Goal: Transaction & Acquisition: Purchase product/service

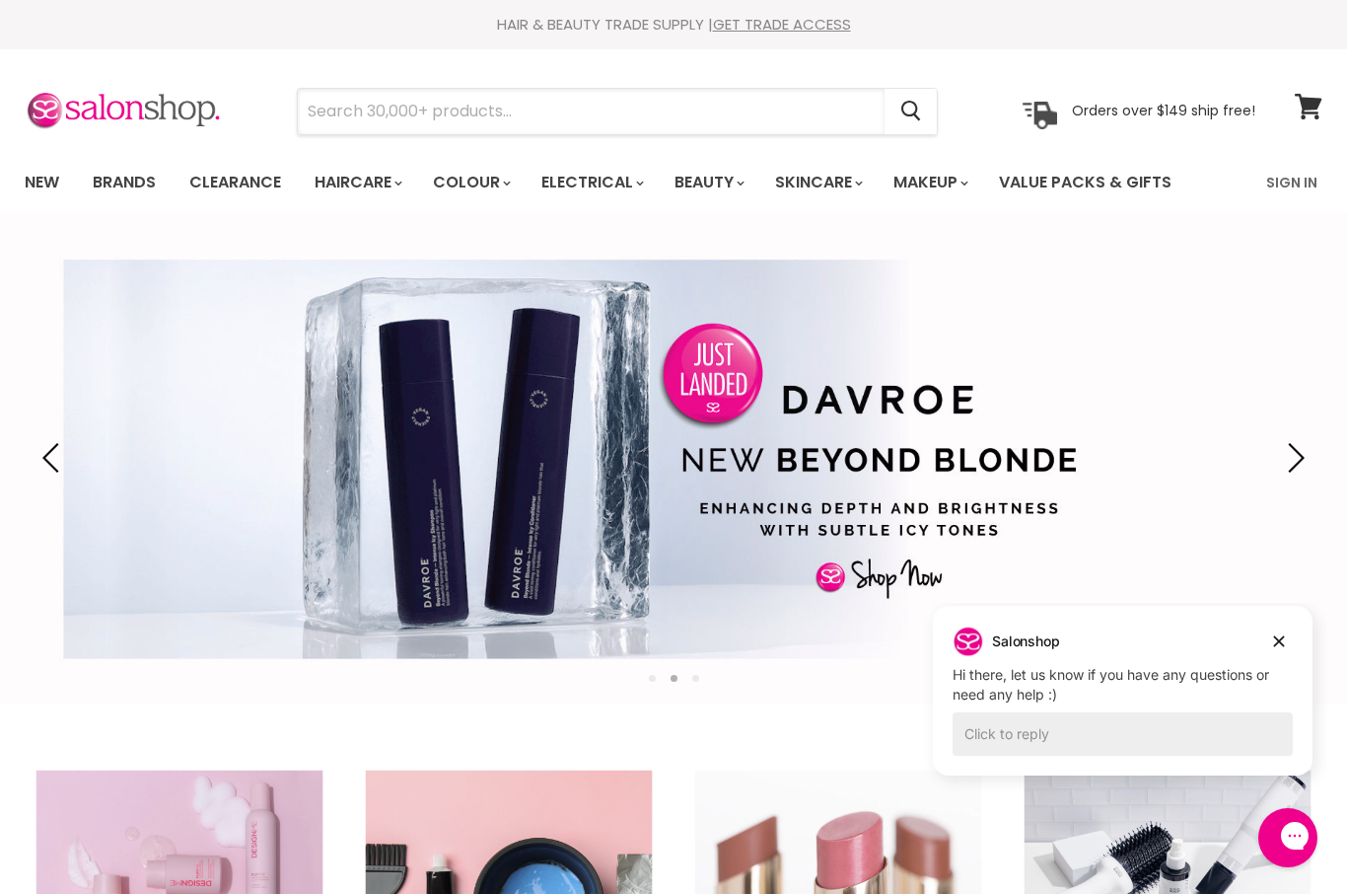
click at [382, 101] on input "Search" at bounding box center [591, 111] width 587 height 45
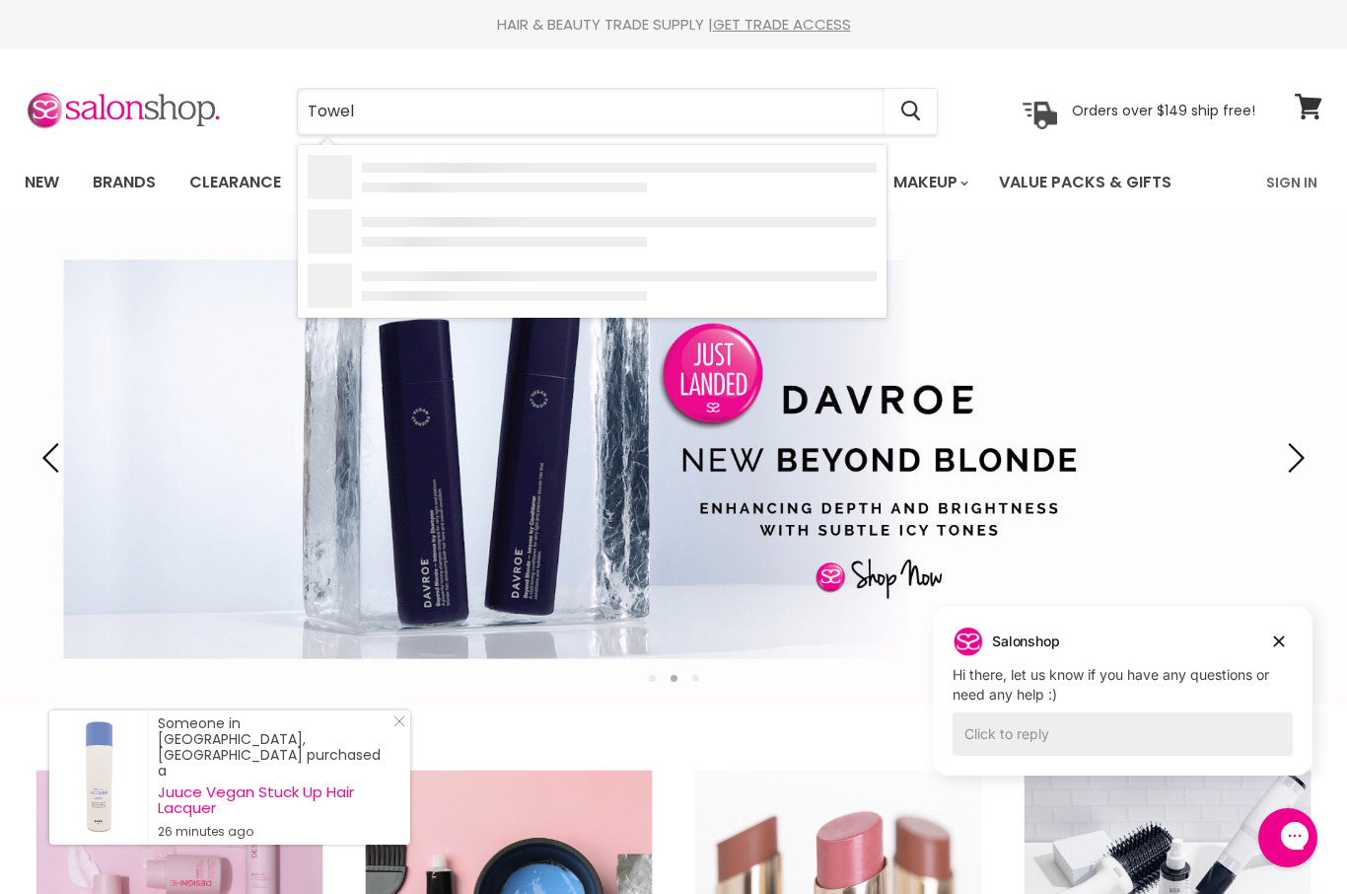
type input "Towels"
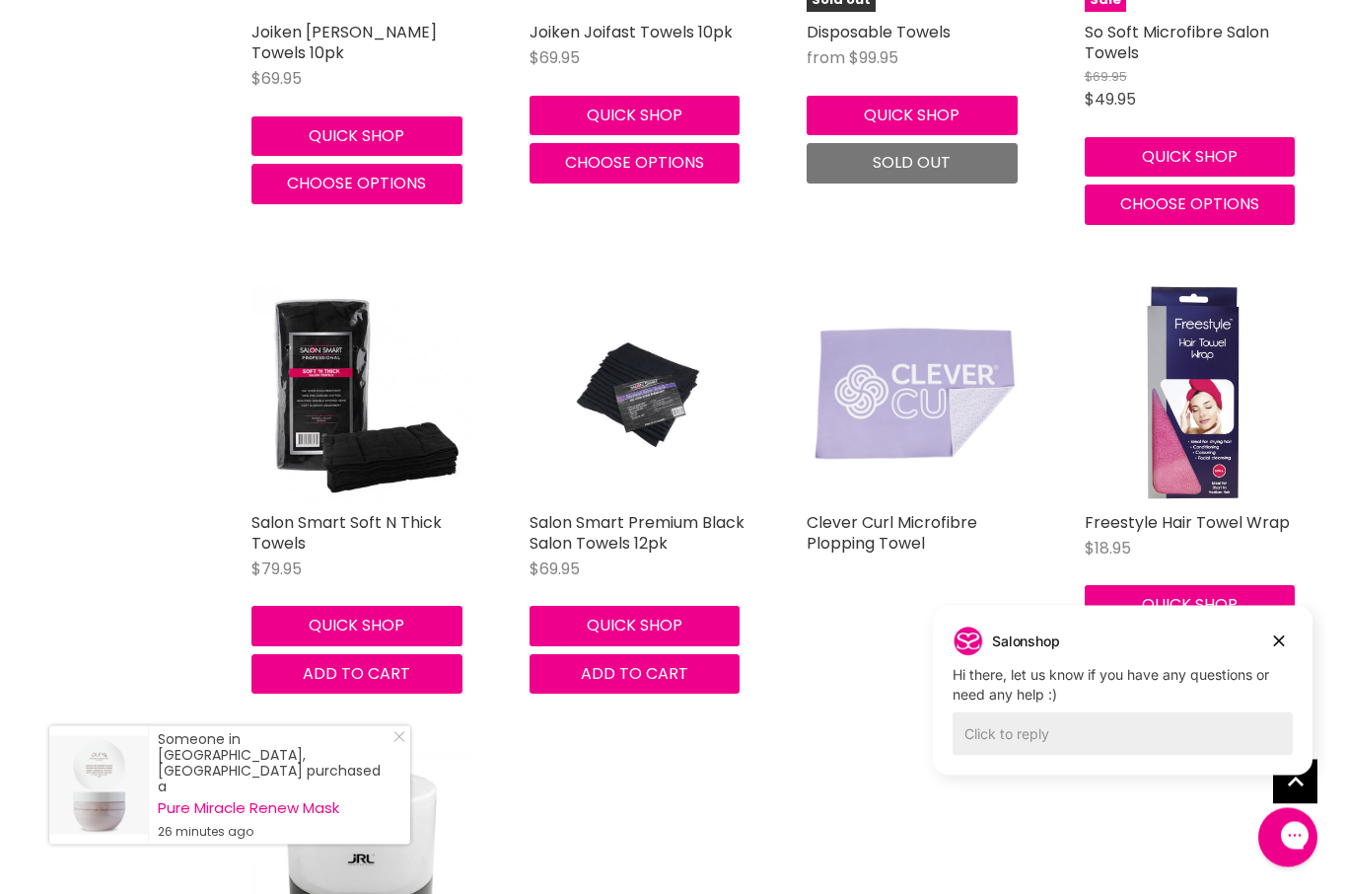
scroll to position [654, 0]
click at [345, 418] on img "Main content" at bounding box center [361, 393] width 219 height 219
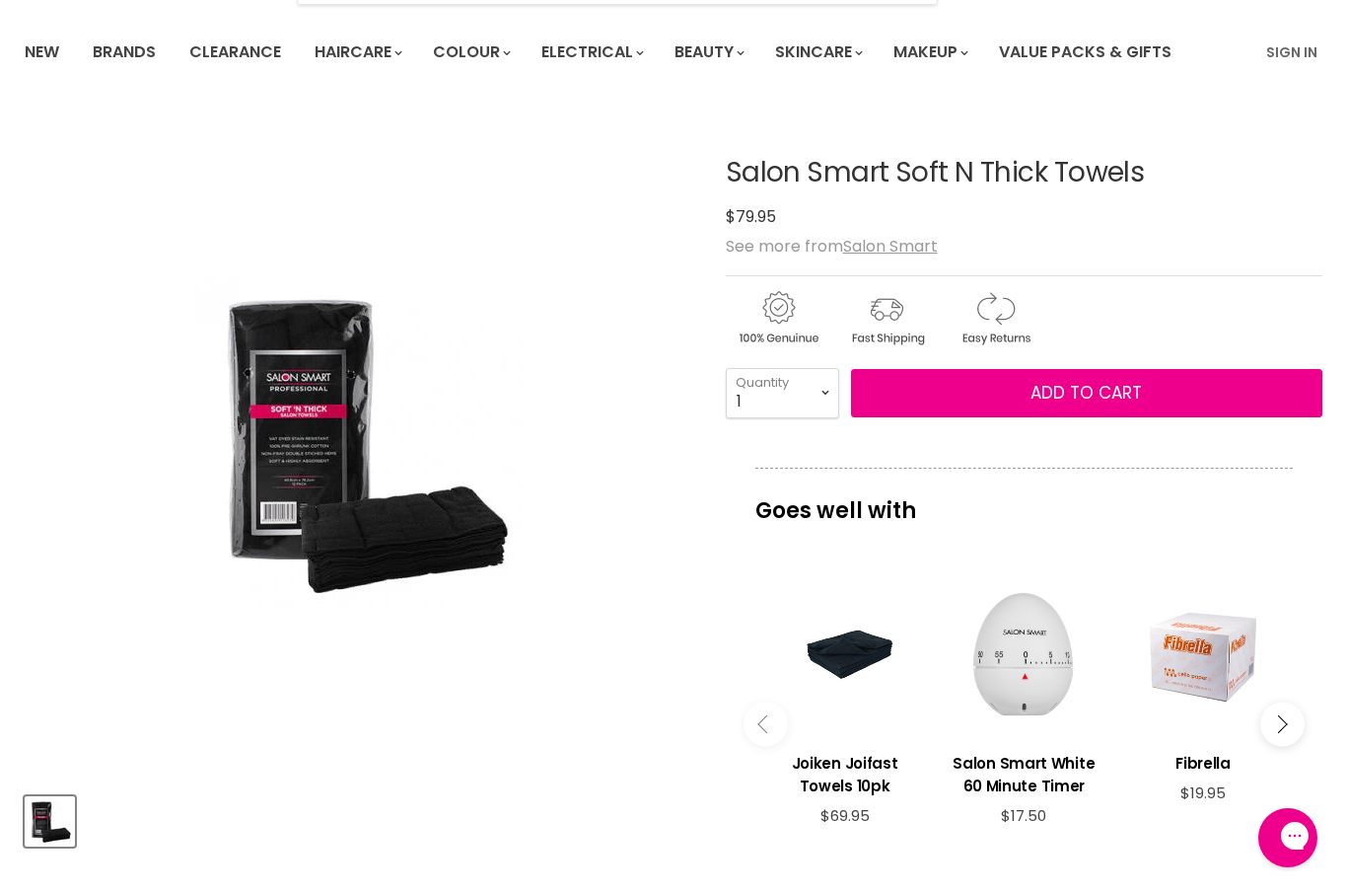
click at [1282, 696] on div "Main content" at bounding box center [1203, 657] width 160 height 160
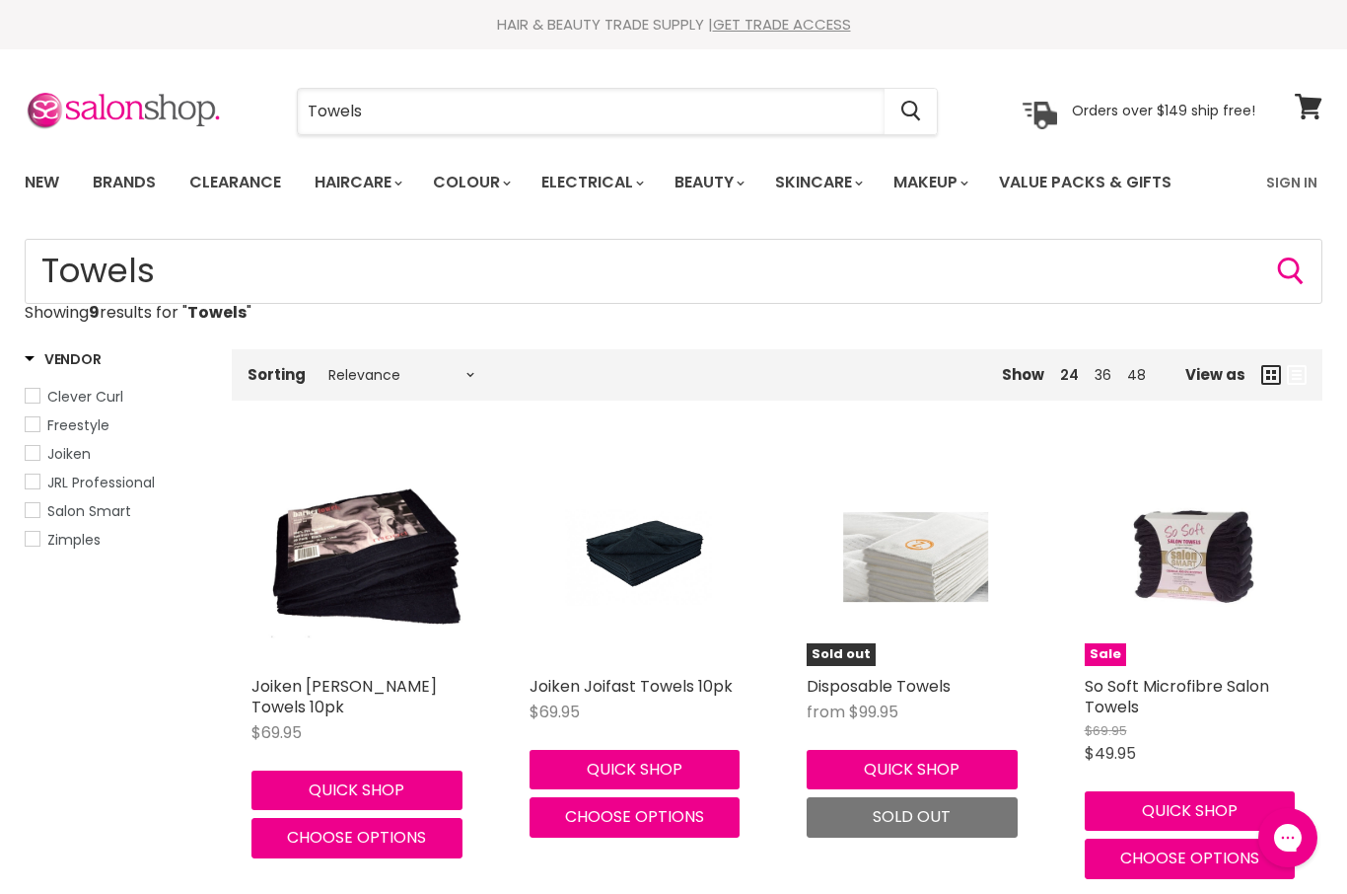
click at [425, 106] on input "Towels" at bounding box center [591, 111] width 587 height 45
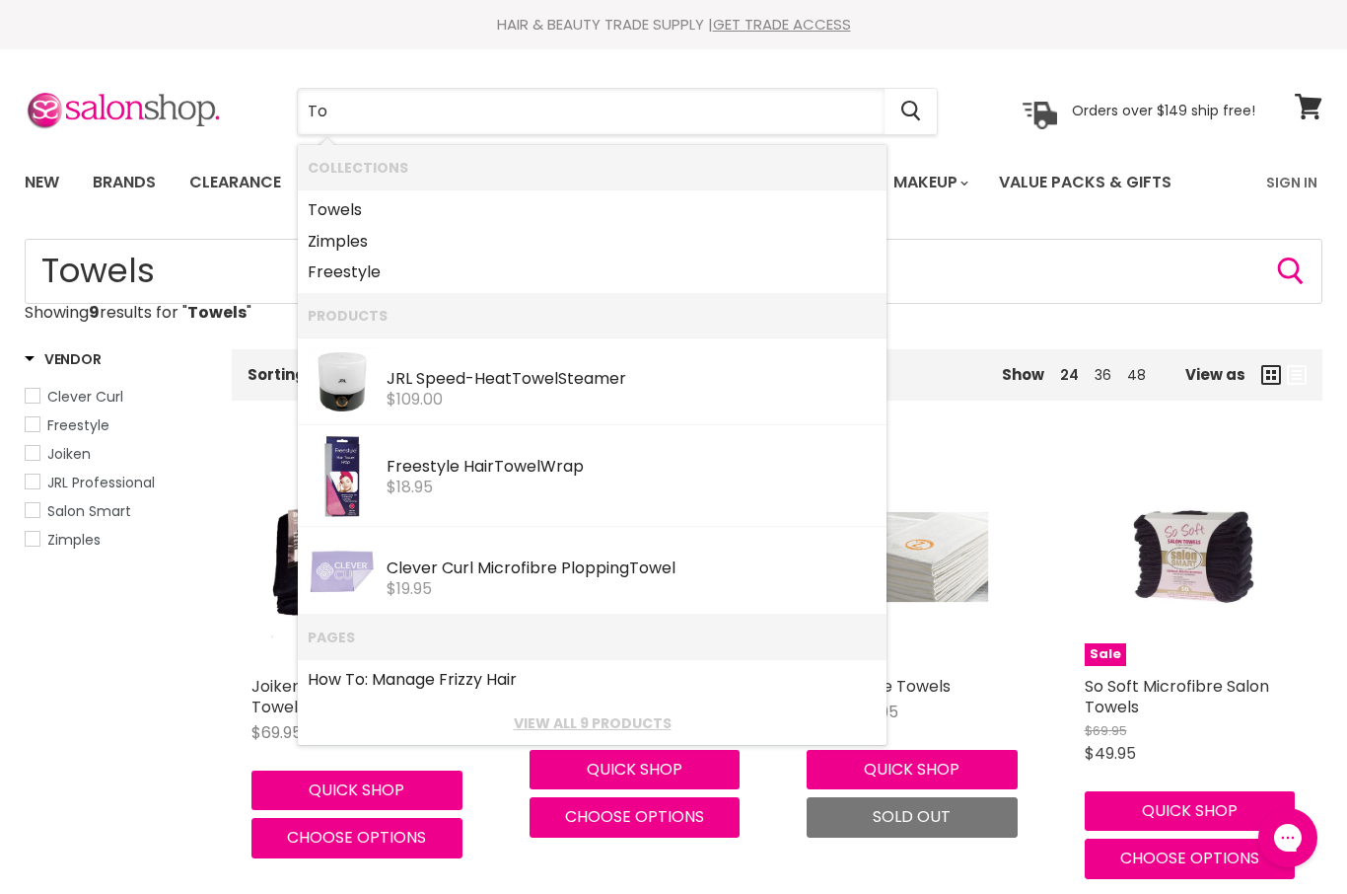
type input "T"
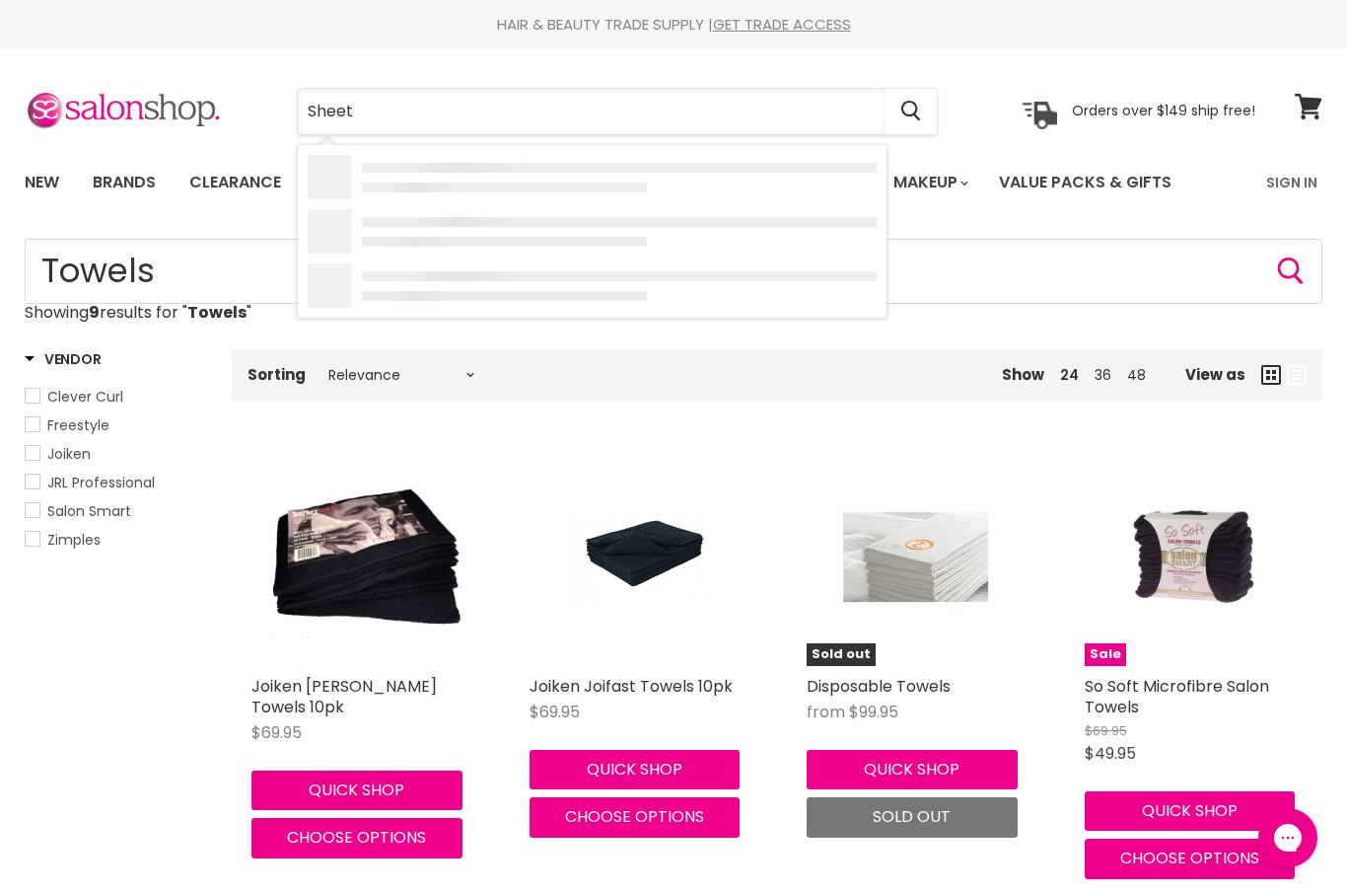
type input "Sheets"
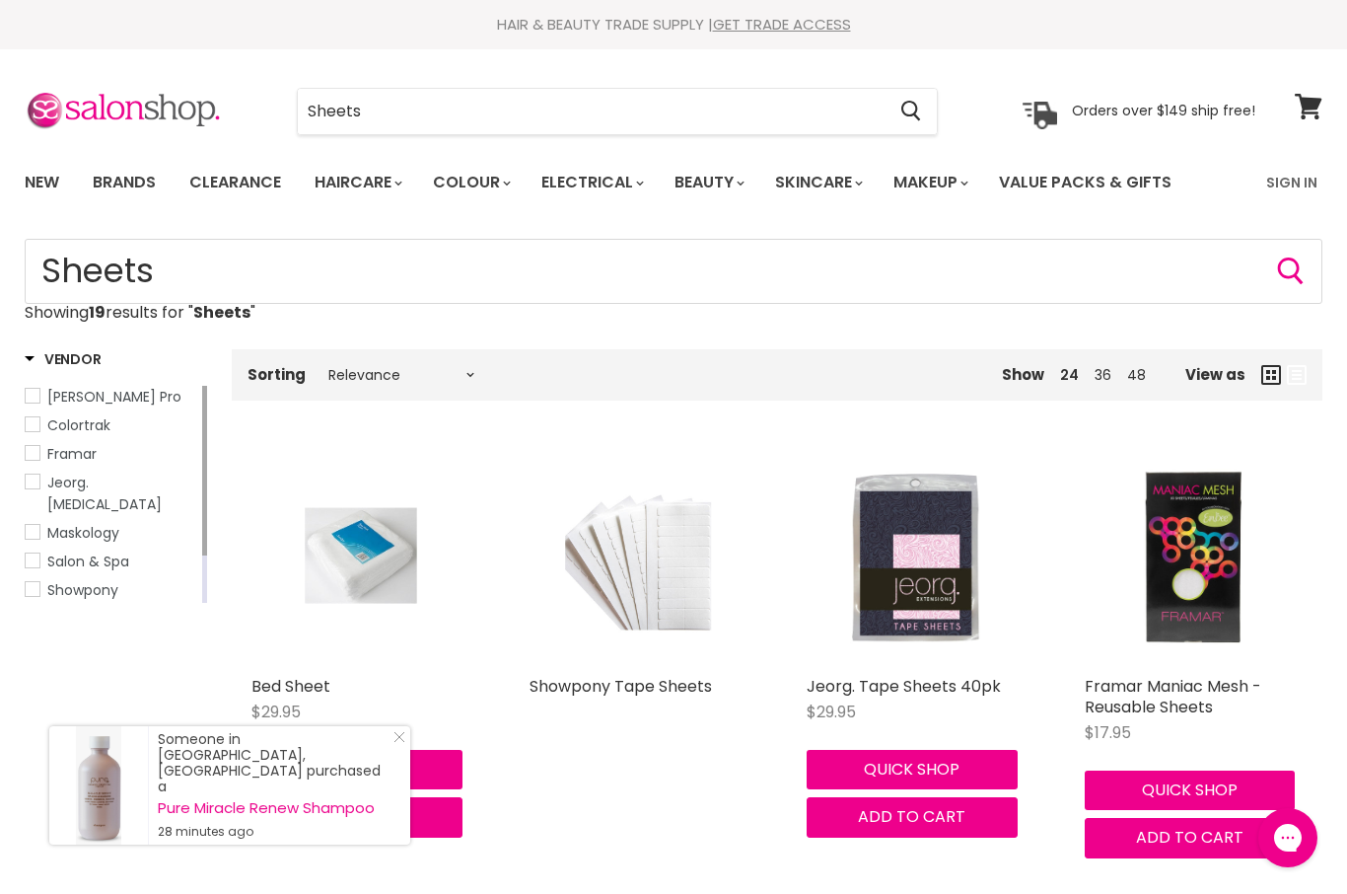
click at [1129, 177] on link "Value Packs & Gifts" at bounding box center [1085, 182] width 202 height 41
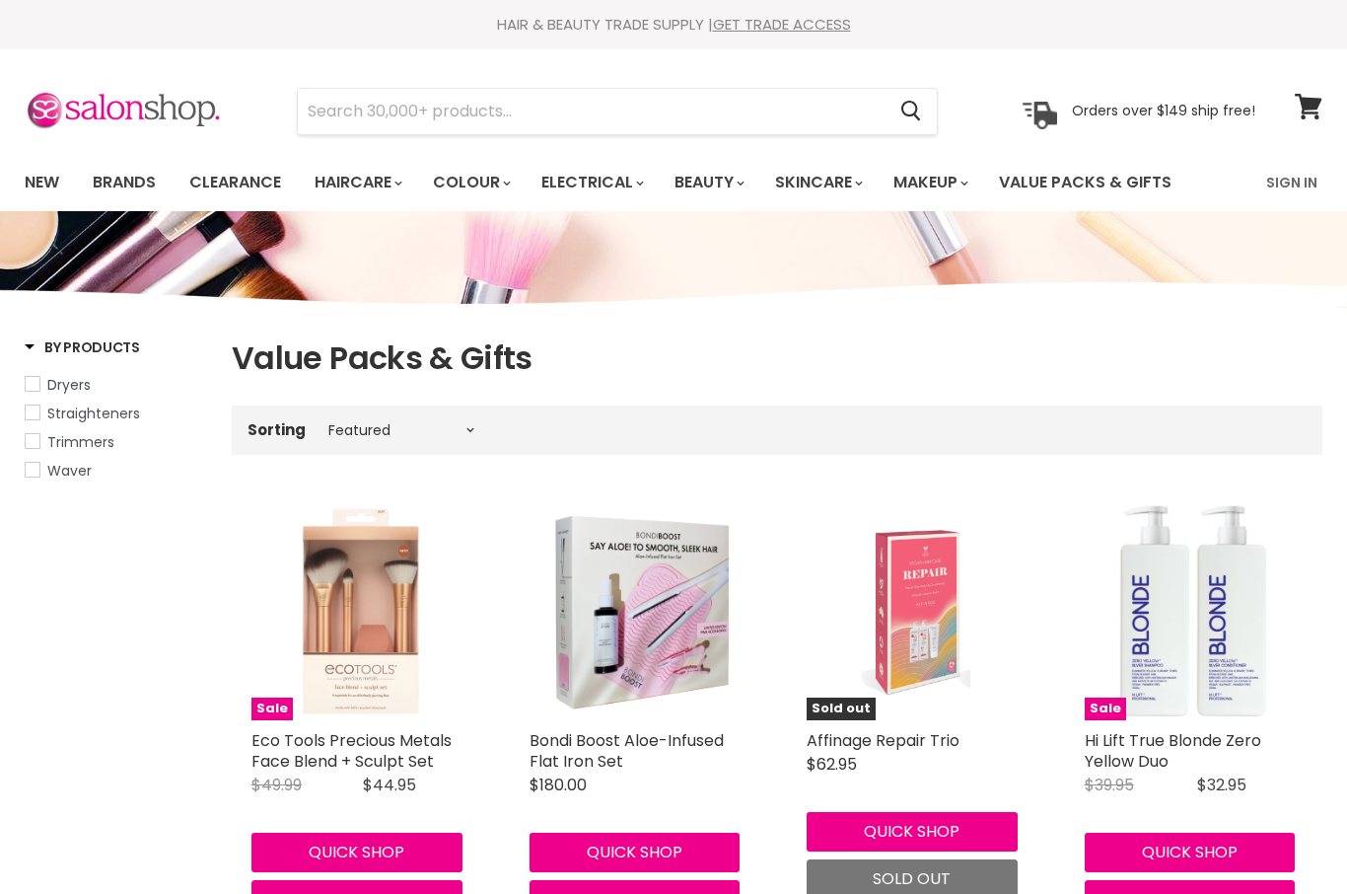
select select "manual"
